Goal: Communication & Community: Answer question/provide support

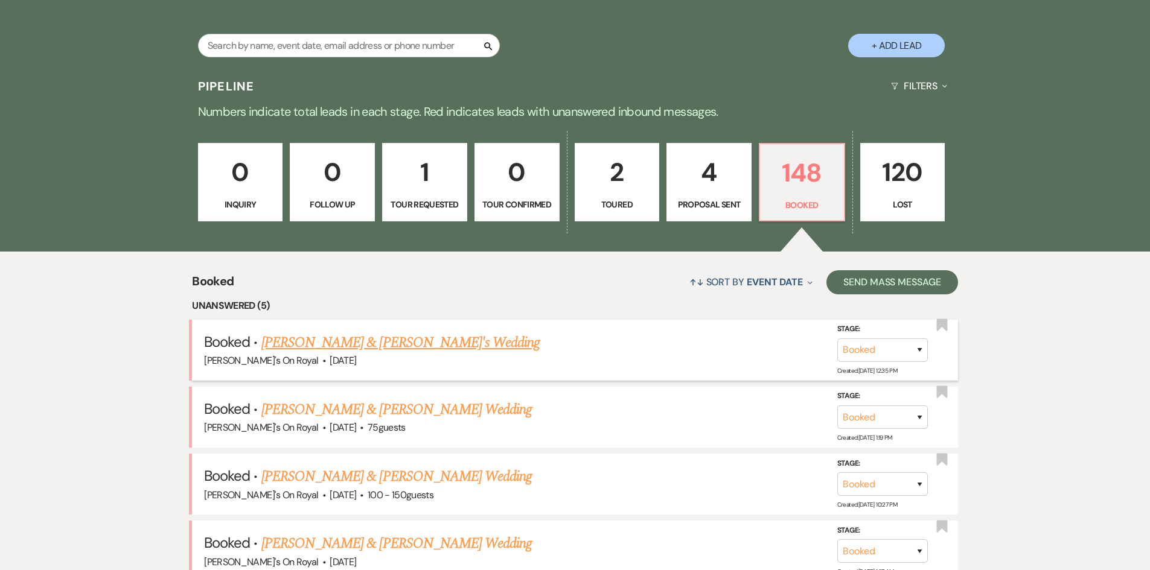
click at [388, 337] on link "[PERSON_NAME] & [PERSON_NAME]'s Wedding" at bounding box center [400, 343] width 279 height 22
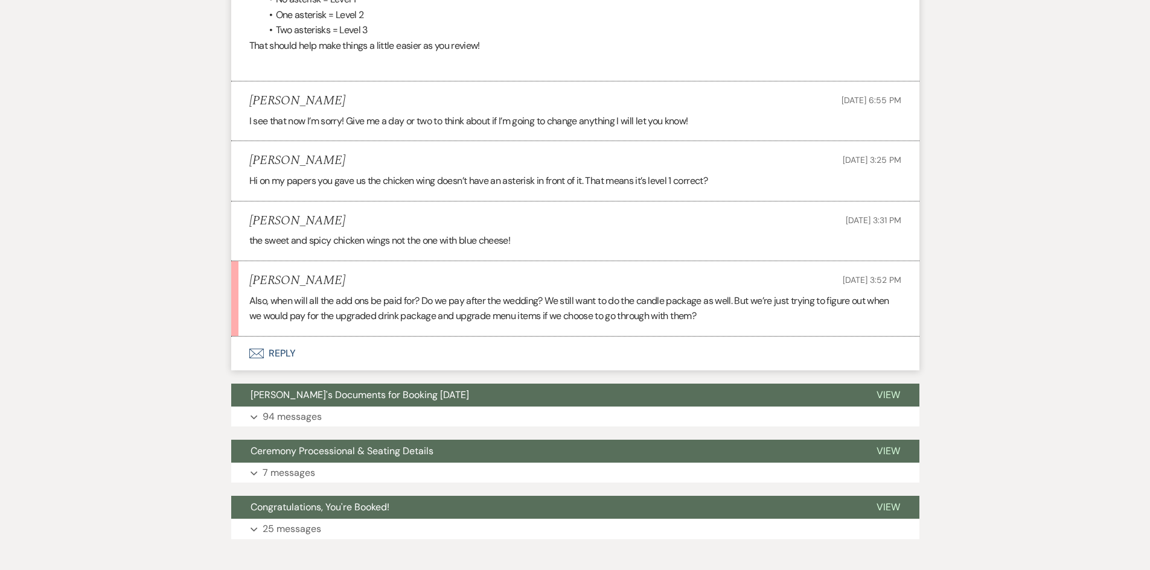
scroll to position [2632, 0]
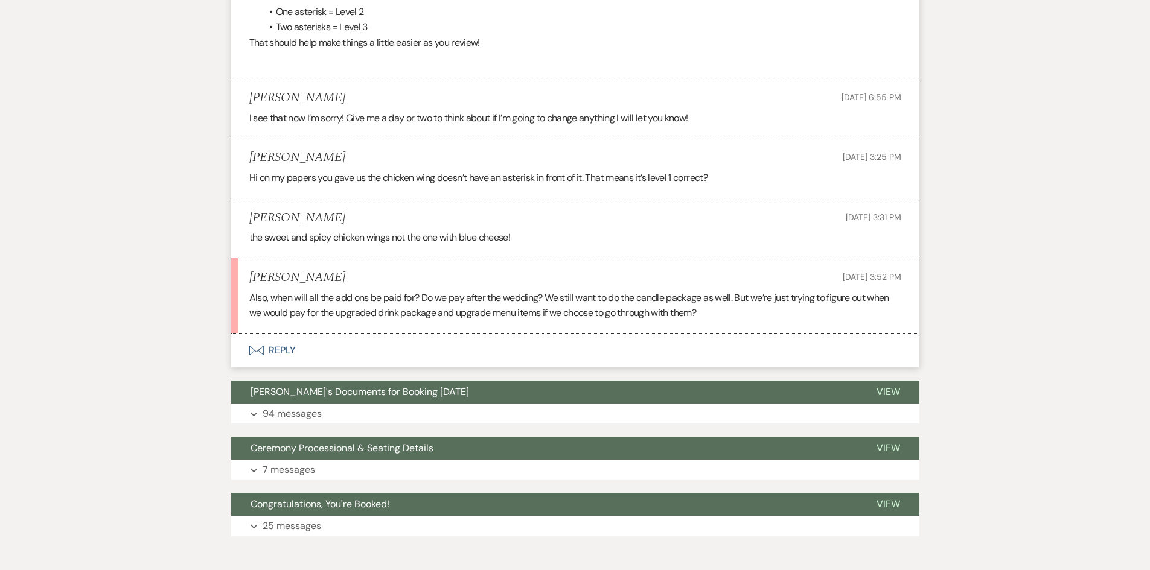
click at [282, 351] on button "Envelope Reply" at bounding box center [575, 351] width 688 height 34
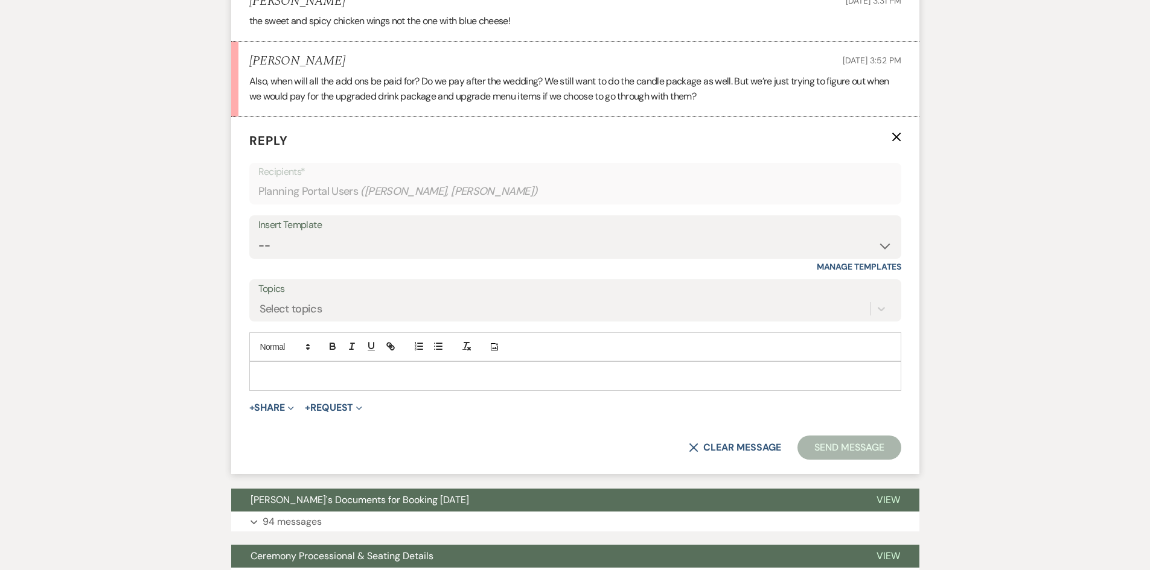
scroll to position [2859, 0]
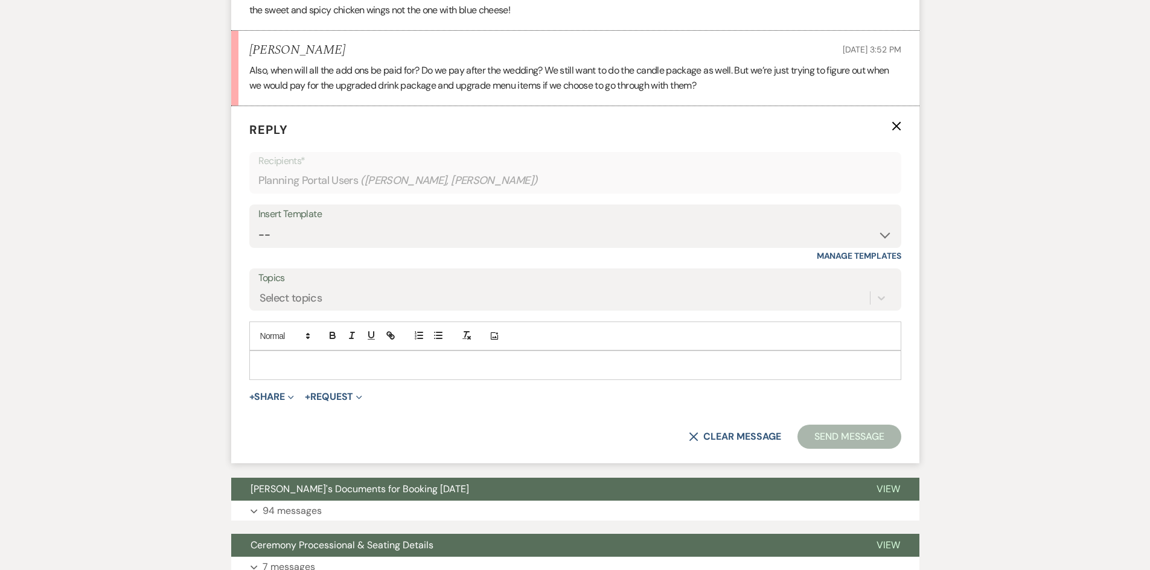
click at [360, 372] on p at bounding box center [575, 365] width 633 height 13
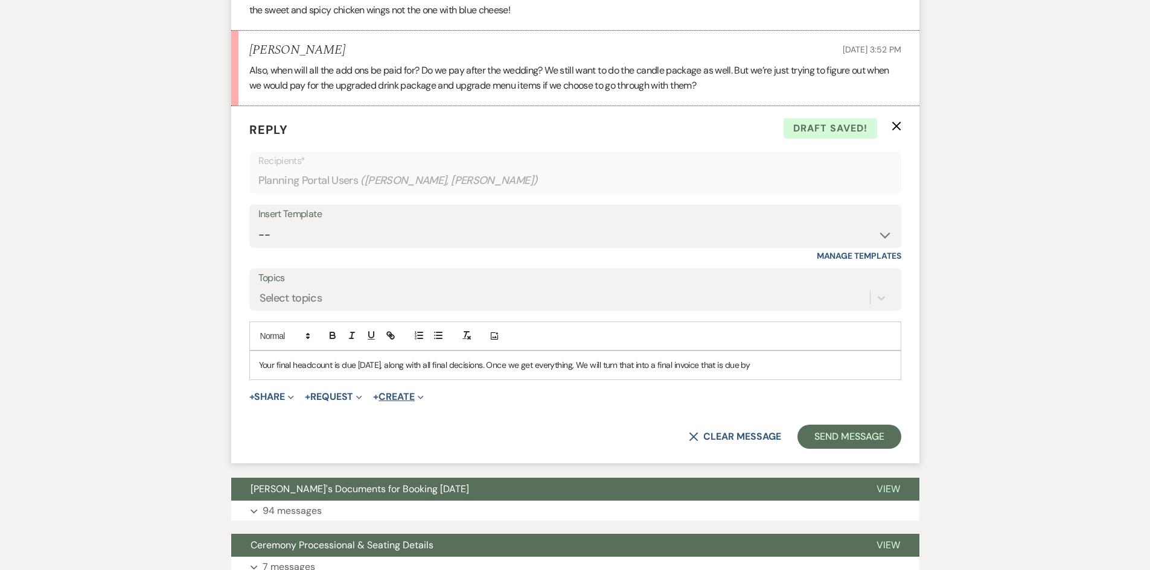
scroll to position [2799, 0]
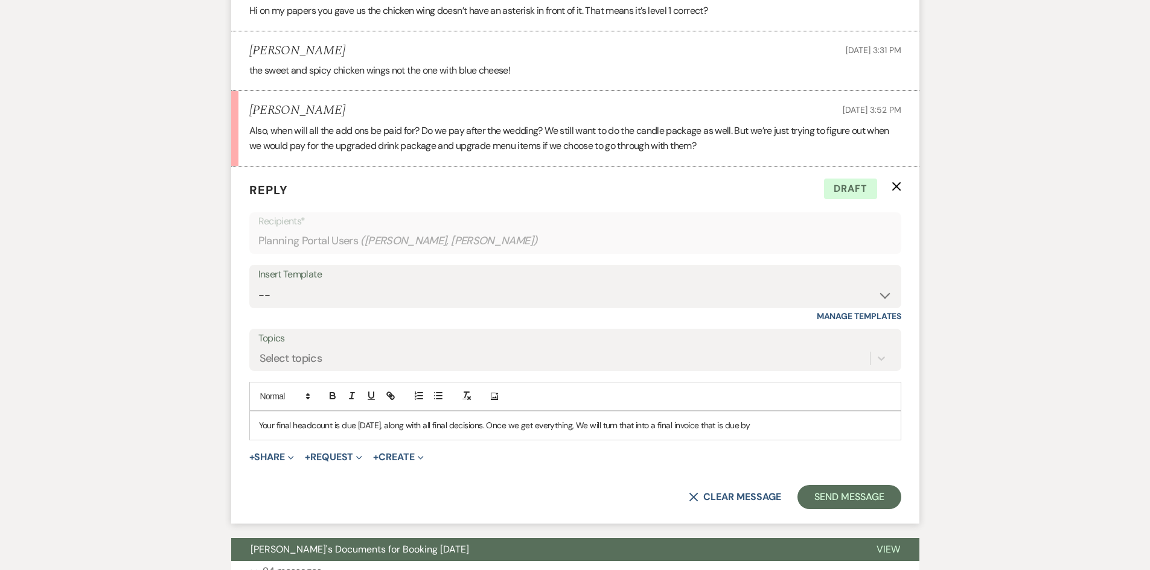
click at [258, 424] on div "Your final headcount is due [DATE], along with all final decisions. Once we get…" at bounding box center [575, 426] width 651 height 28
click at [334, 423] on p "Your final headcount is due [DATE], along with all final decisions. Once we get…" at bounding box center [575, 425] width 633 height 13
click at [598, 426] on p "Your final headcount (& vendor meal count) is due [DATE], along with all final …" at bounding box center [575, 425] width 633 height 13
click at [873, 427] on p "Your final headcount (& vendor meal count) is due [DATE], along with all final …" at bounding box center [575, 425] width 633 height 13
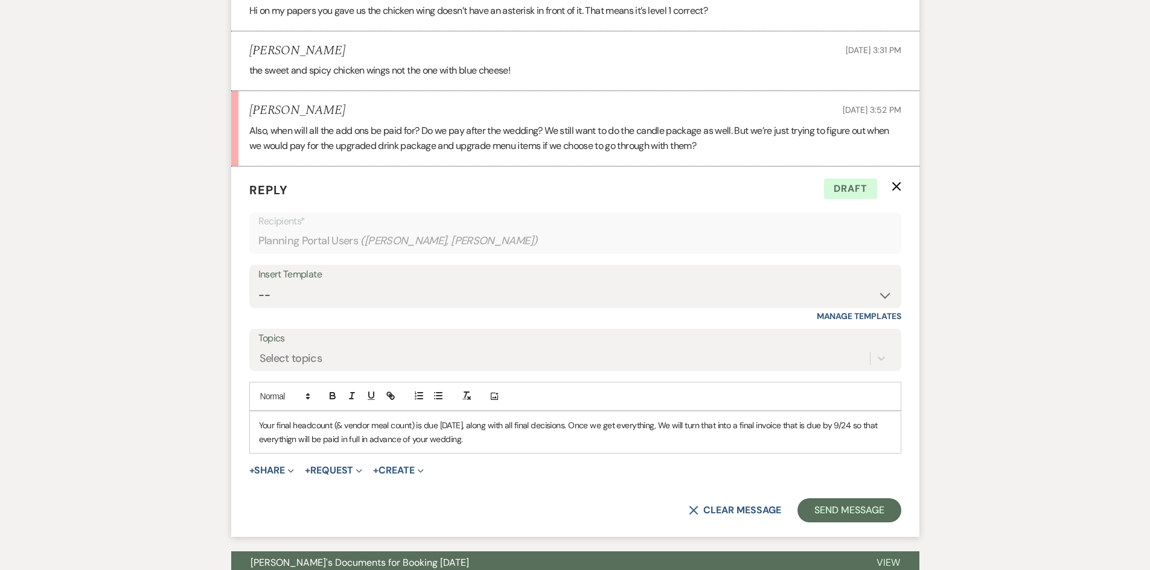
drag, startPoint x: 491, startPoint y: 441, endPoint x: 254, endPoint y: 427, distance: 238.2
click at [254, 427] on div "Your final headcount (& vendor meal count) is due [DATE], along with all final …" at bounding box center [575, 433] width 651 height 42
copy p "Your final headcount (& vendor meal count) is due [DATE], along with all final …"
drag, startPoint x: 506, startPoint y: 447, endPoint x: 252, endPoint y: 421, distance: 254.8
click at [252, 420] on div "Your final headcount (& vendor meal count) is due [DATE], along with all final …" at bounding box center [575, 433] width 651 height 42
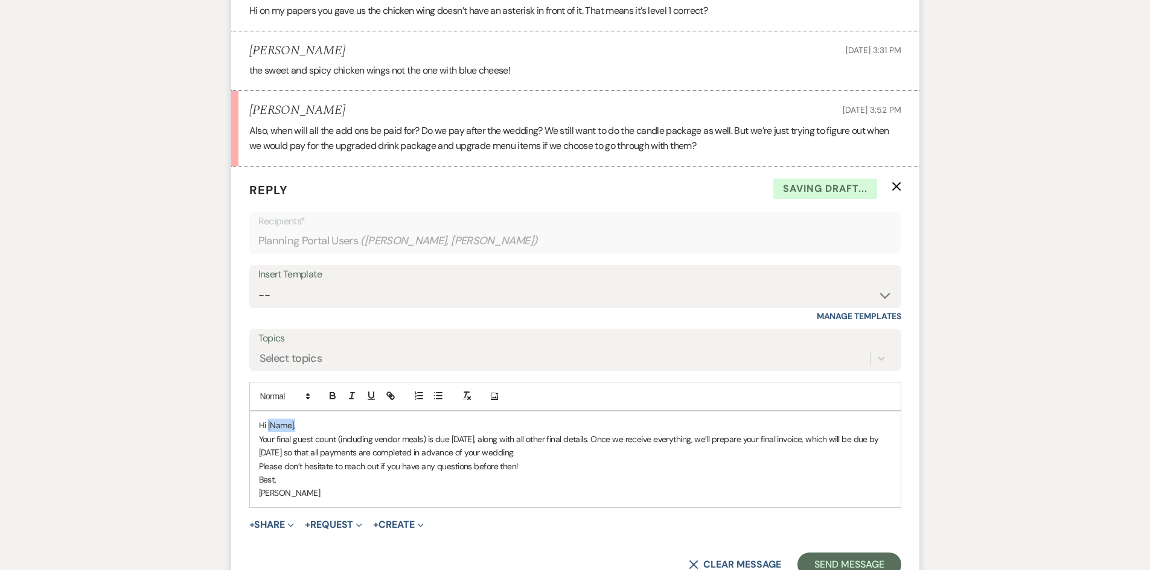
drag, startPoint x: 307, startPoint y: 426, endPoint x: 268, endPoint y: 422, distance: 38.8
click at [268, 422] on p "Hi [Name]," at bounding box center [575, 425] width 633 height 13
drag, startPoint x: 467, startPoint y: 440, endPoint x: 451, endPoint y: 440, distance: 15.7
click at [451, 440] on p "Your final guest count (including vendor meals) is due [DATE], along with all o…" at bounding box center [575, 446] width 633 height 27
click at [352, 395] on line "button" at bounding box center [351, 396] width 1 height 6
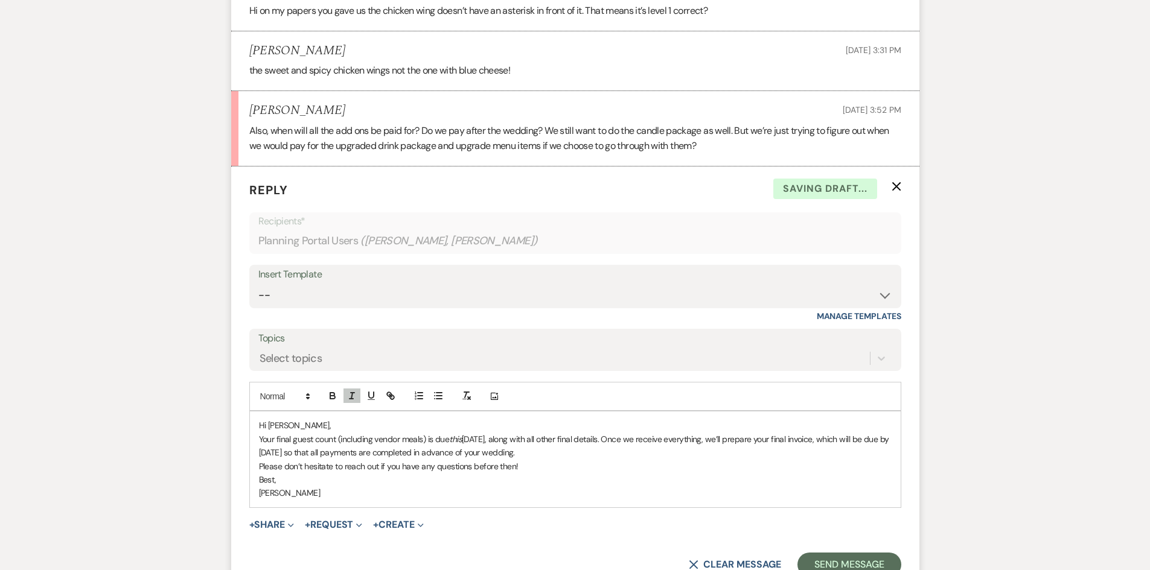
click at [599, 456] on p "Your final guest count (including vendor meals) is due [DATE], along with all o…" at bounding box center [575, 446] width 633 height 27
click at [625, 442] on p "Your final guest count (including vendor meals) is due [DATE], along with all o…" at bounding box center [575, 446] width 633 height 27
click at [628, 443] on p "Your final guest count (including vendor meals) is due [DATE], along with all o…" at bounding box center [575, 439] width 633 height 13
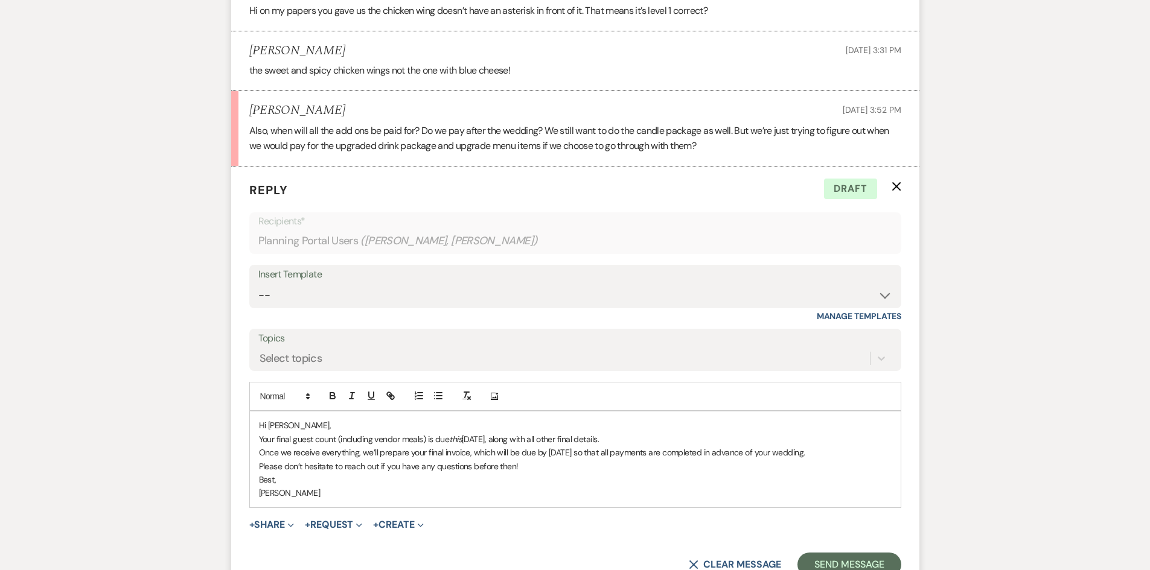
click at [848, 453] on p "Once we receive everything, we’ll prepare your final invoice, which will be due…" at bounding box center [575, 452] width 633 height 13
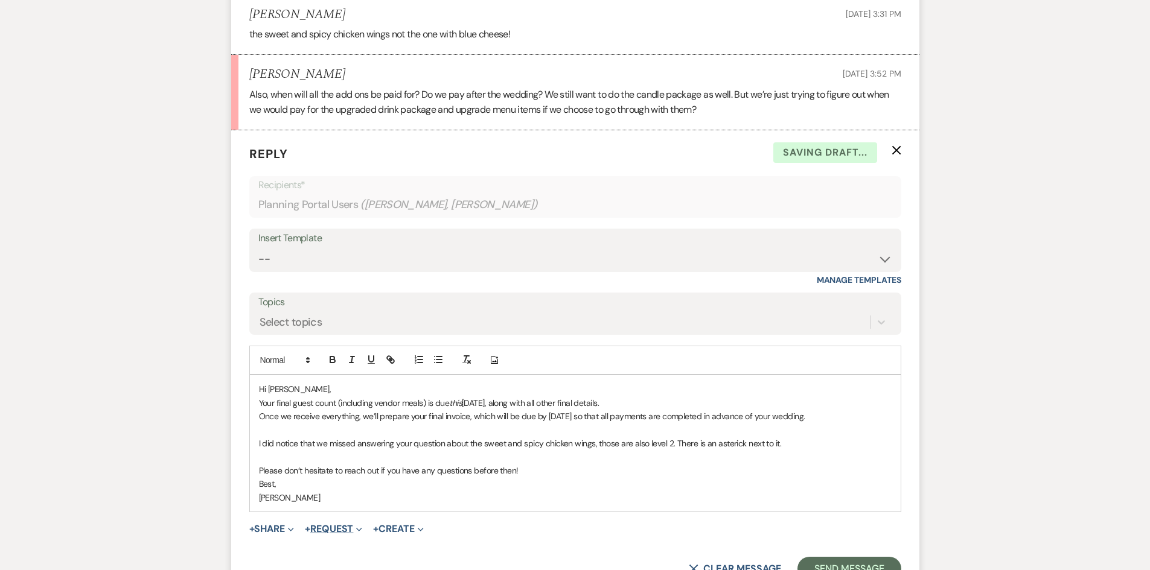
scroll to position [2859, 0]
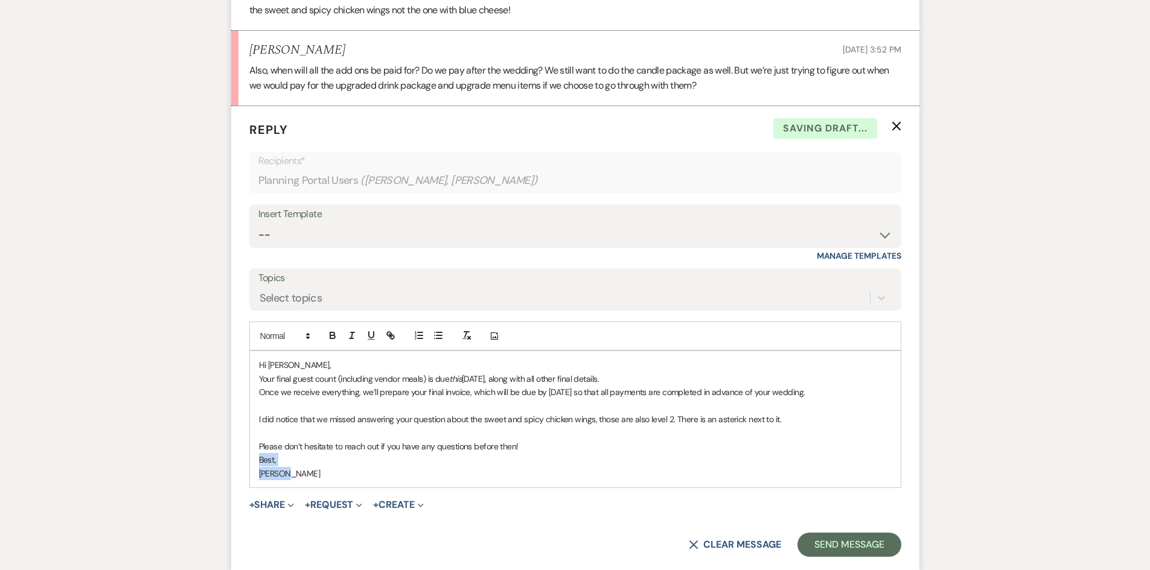
drag, startPoint x: 323, startPoint y: 478, endPoint x: 247, endPoint y: 456, distance: 78.7
click at [247, 456] on form "Reply X Saving draft... Recipients* Planning Portal Users ( [PERSON_NAME], [PER…" at bounding box center [575, 338] width 688 height 465
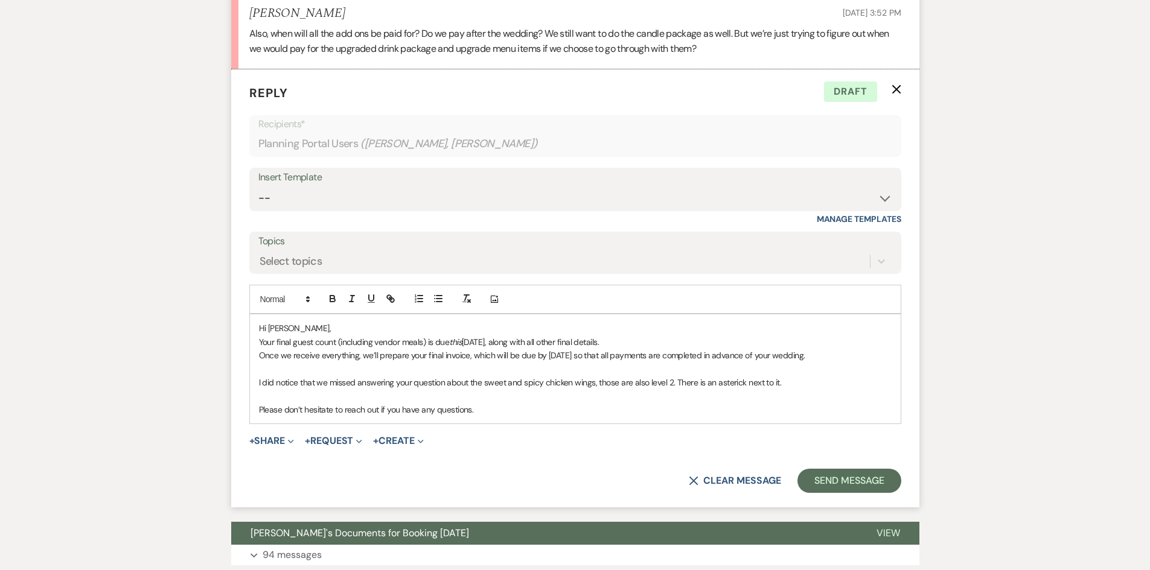
scroll to position [2920, 0]
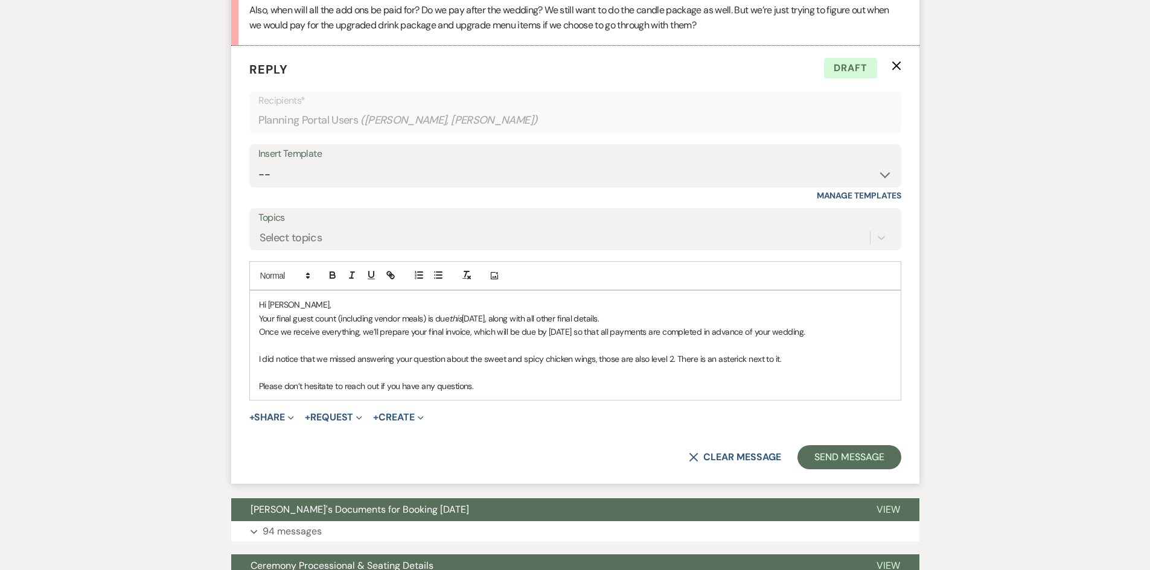
click at [781, 362] on p "I did notice that we missed answering your question about the sweet and spicy c…" at bounding box center [575, 359] width 633 height 13
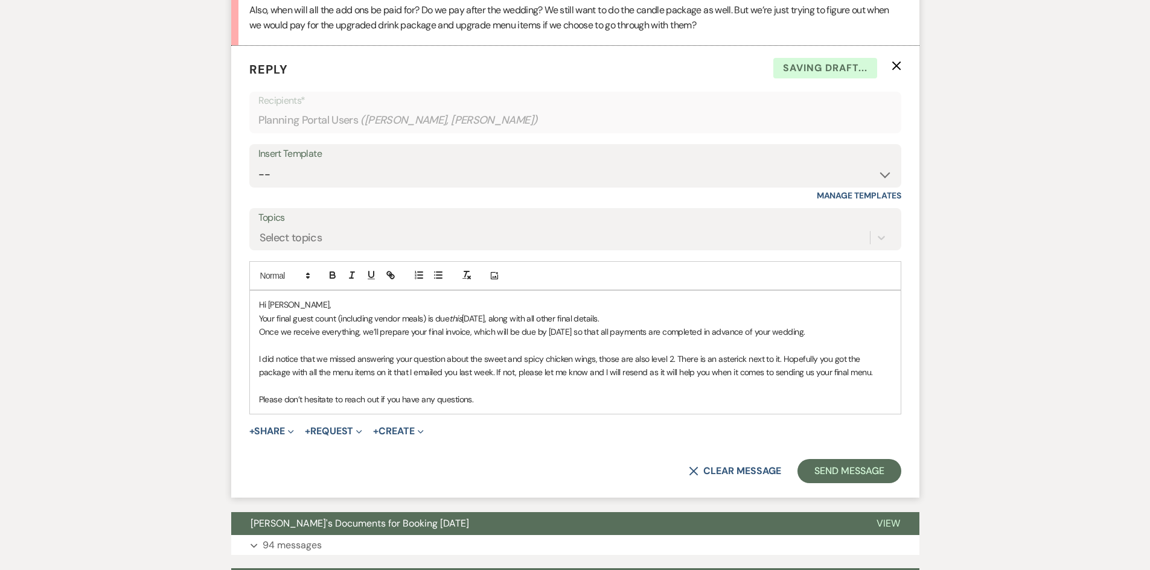
drag, startPoint x: 561, startPoint y: 410, endPoint x: 260, endPoint y: 403, distance: 301.3
click at [260, 403] on div "Hi [PERSON_NAME], Your final guest count (including vendor meals) is due [DATE]…" at bounding box center [575, 352] width 651 height 123
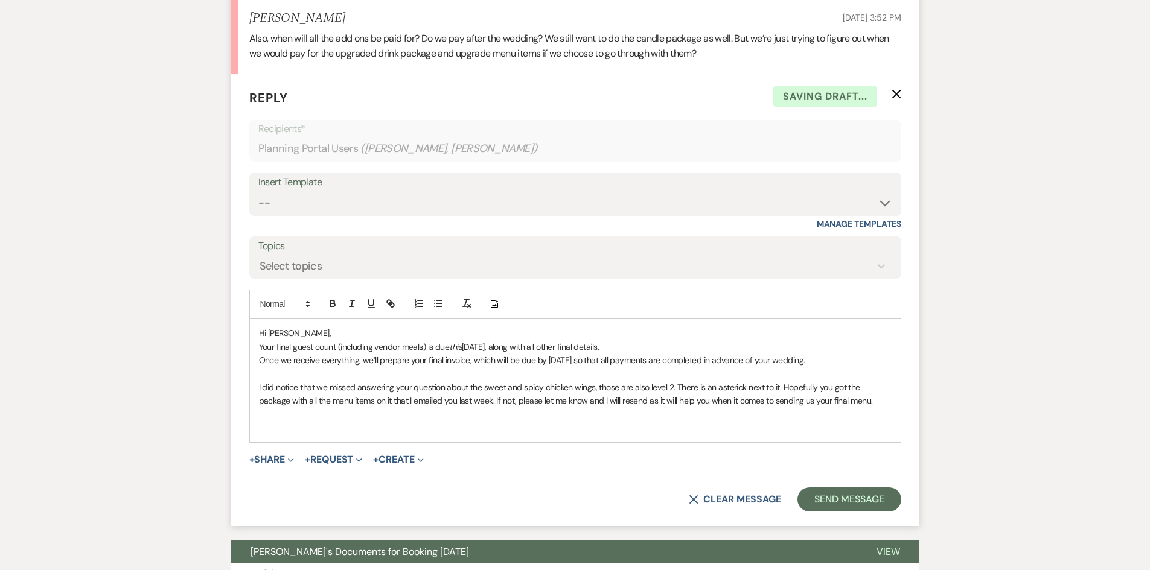
scroll to position [2859, 0]
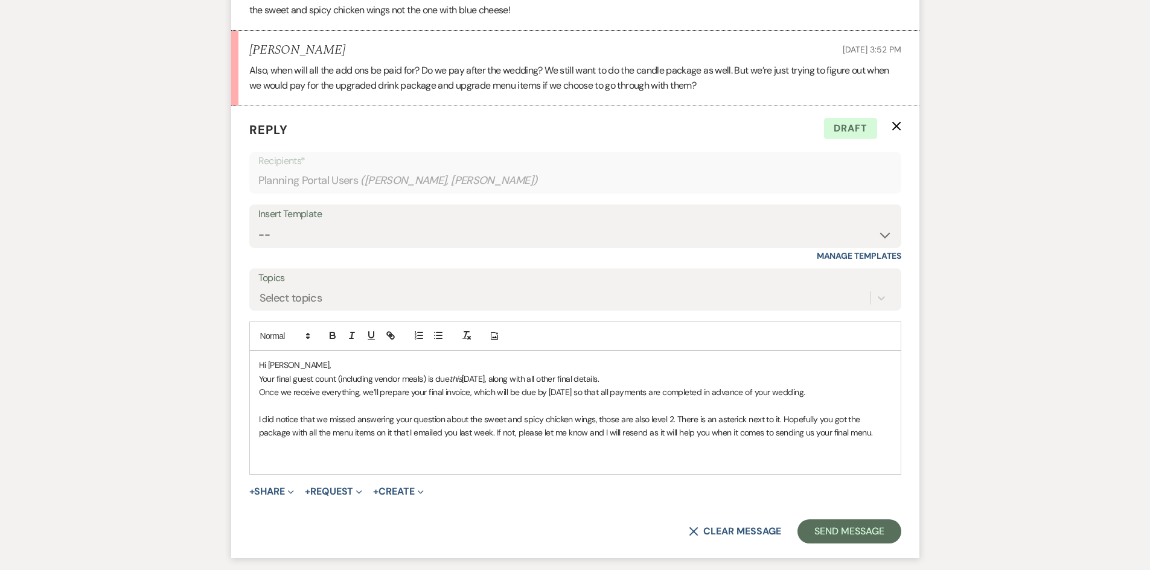
click at [780, 423] on p "I did notice that we missed answering your question about the sweet and spicy c…" at bounding box center [575, 426] width 633 height 27
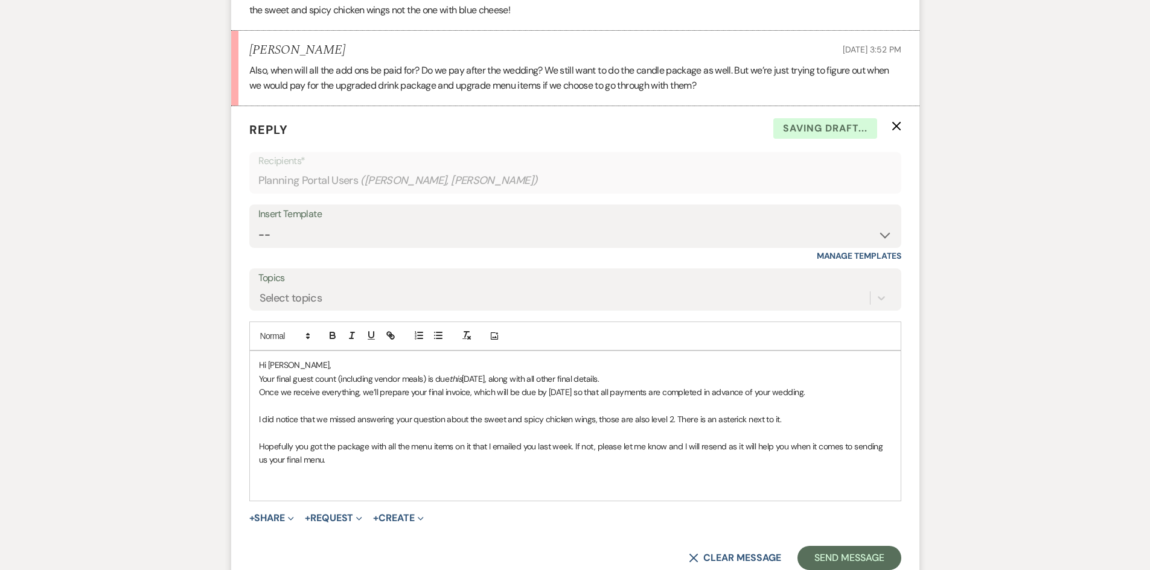
click at [576, 450] on p "Hopefully you got the package with all the menu items on it that I emailed you …" at bounding box center [575, 453] width 633 height 27
click at [572, 449] on p "Hopefully you got the package with all the menu items on it that I emailed you …" at bounding box center [575, 453] width 633 height 27
click at [383, 465] on p "Hopefully you got the package with all the menu items on it that I emailed you …" at bounding box center [575, 453] width 633 height 27
drag, startPoint x: 383, startPoint y: 465, endPoint x: 260, endPoint y: 368, distance: 156.0
click at [260, 368] on div "Hi [PERSON_NAME], Your final guest count (including vendor meals) is due [DATE]…" at bounding box center [575, 426] width 651 height 150
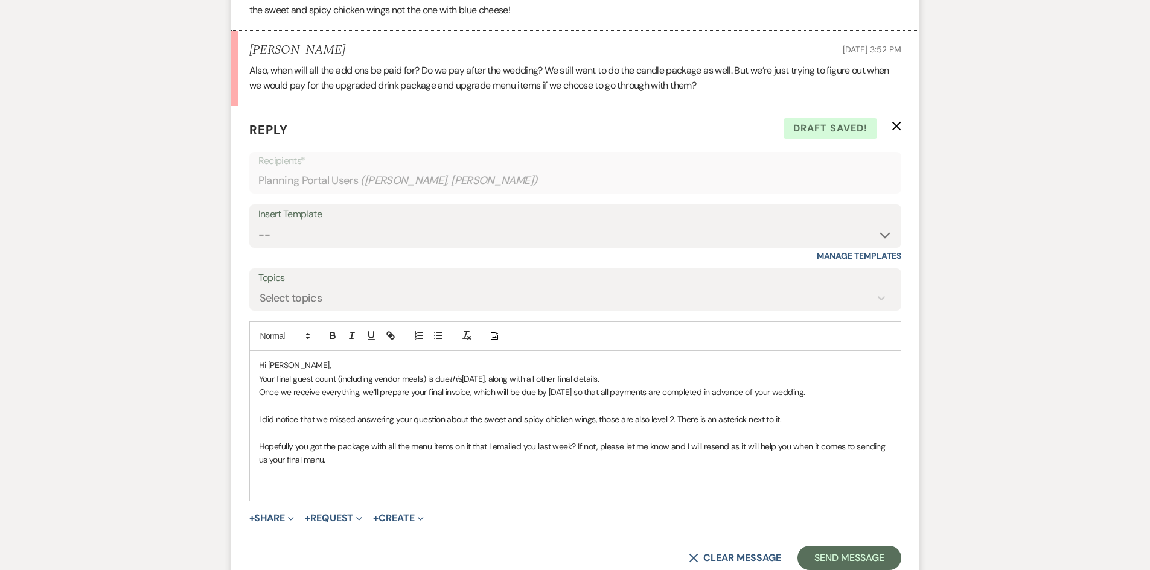
copy div "Hi [PERSON_NAME], Your final guest count (including vendor meals) is due [DATE]…"
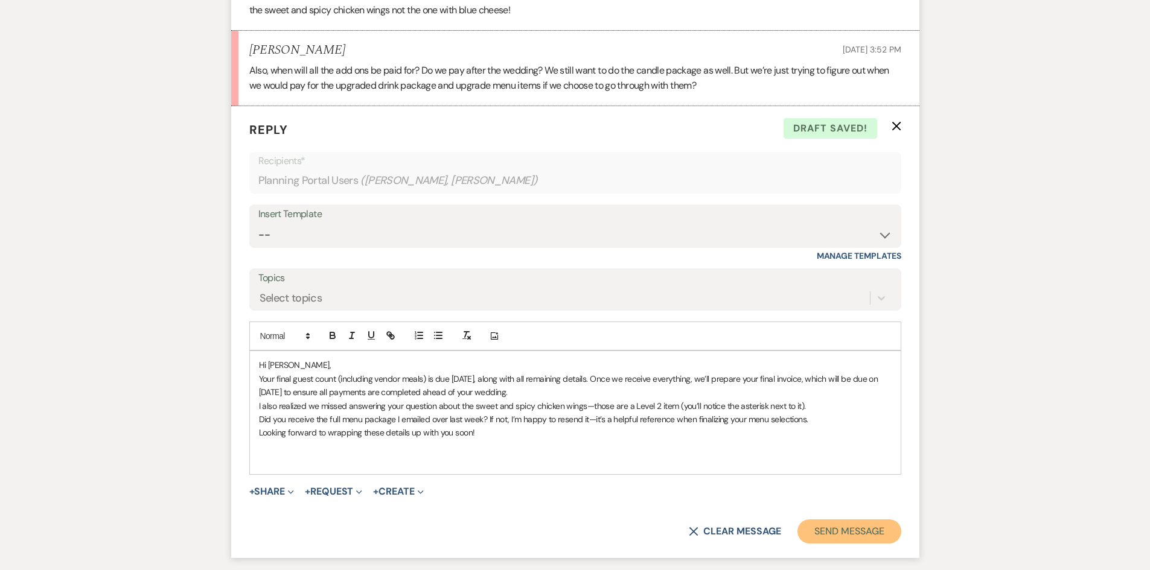
click at [843, 540] on button "Send Message" at bounding box center [848, 532] width 103 height 24
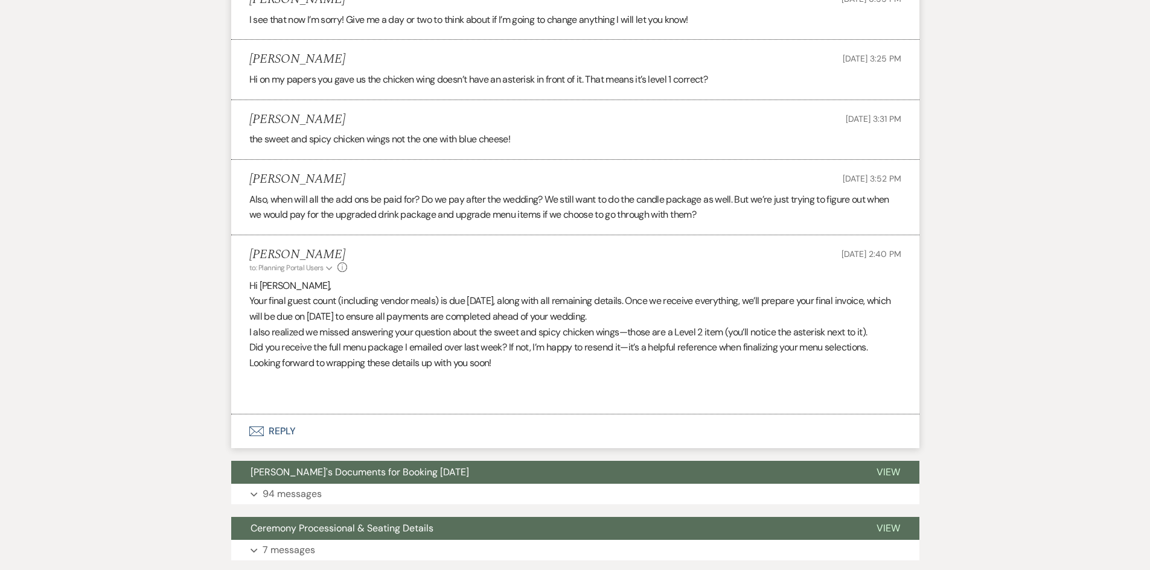
scroll to position [2631, 0]
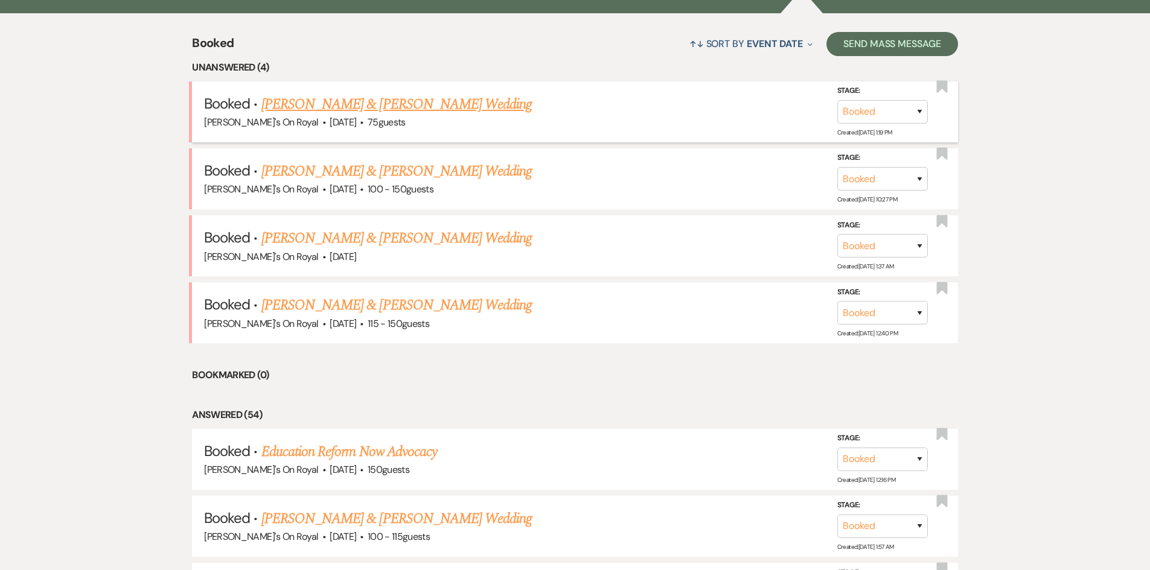
scroll to position [483, 0]
